Goal: Transaction & Acquisition: Purchase product/service

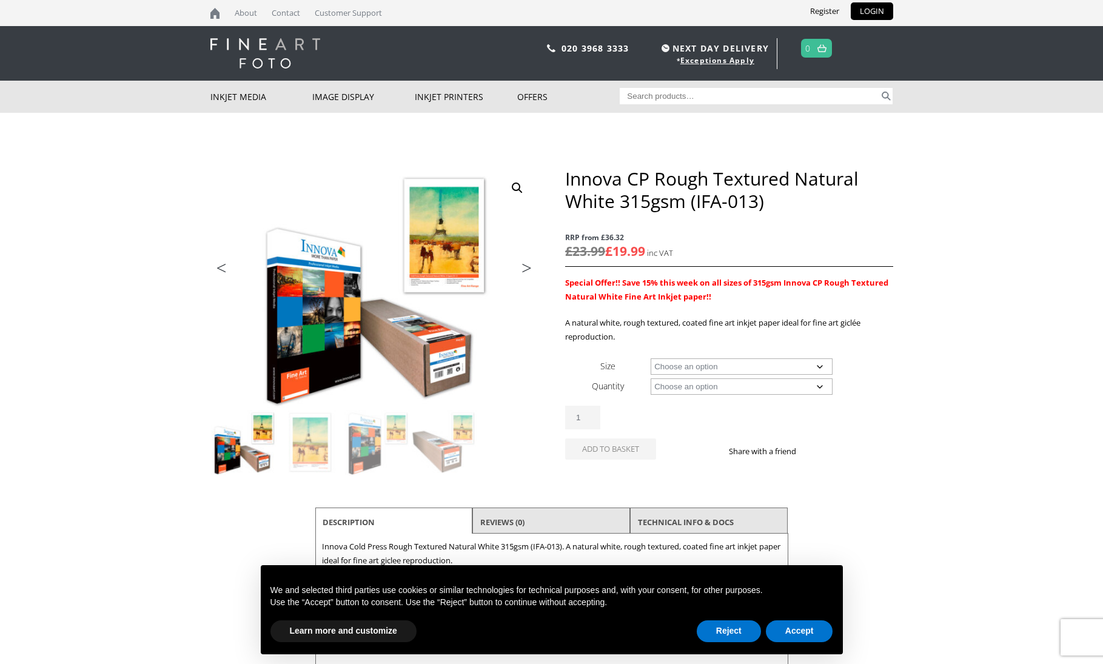
click at [686, 364] on select "Choose an option A4 Sheet A3 Sheet A3+ Sheet A2 Sheet 17" Wide Roll 24" Wide Ro…" at bounding box center [742, 366] width 182 height 16
select select "a3-sheet"
click at [677, 387] on select "Choose an option 25 Sheets" at bounding box center [742, 386] width 182 height 16
select select "25-sheets"
select select "a3-sheet"
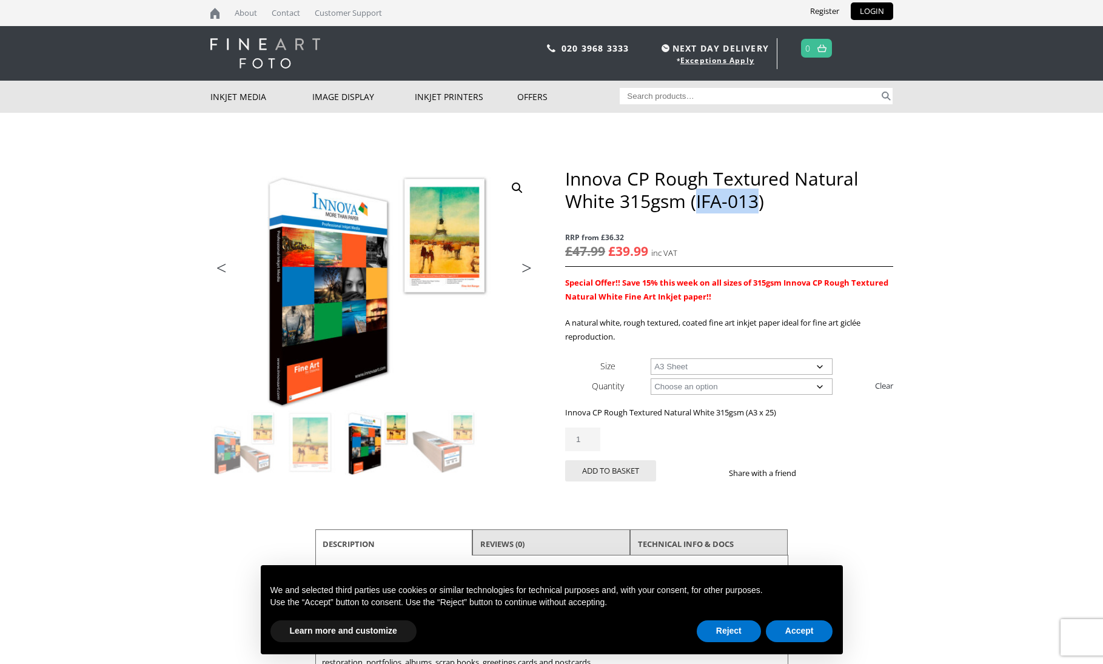
drag, startPoint x: 696, startPoint y: 197, endPoint x: 755, endPoint y: 198, distance: 59.4
click at [755, 198] on h1 "Innova CP Rough Textured Natural White 315gsm (IFA-013)" at bounding box center [729, 189] width 328 height 45
copy h1 "IFA-013"
